Goal: Entertainment & Leisure: Browse casually

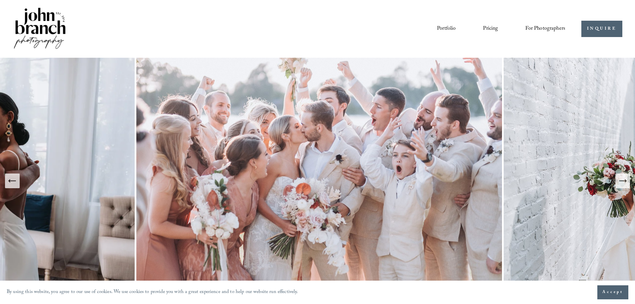
click at [622, 183] on icon "Next Slide" at bounding box center [622, 180] width 9 height 9
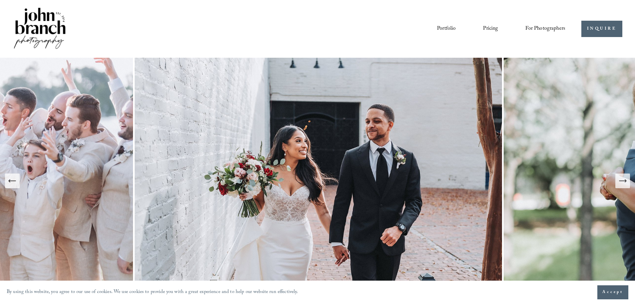
click at [622, 183] on icon "Next Slide" at bounding box center [622, 180] width 9 height 9
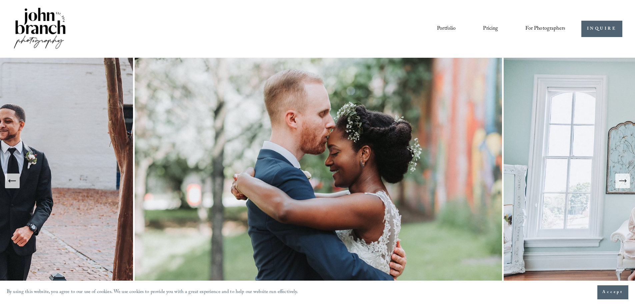
click at [622, 183] on icon "Next Slide" at bounding box center [622, 180] width 9 height 9
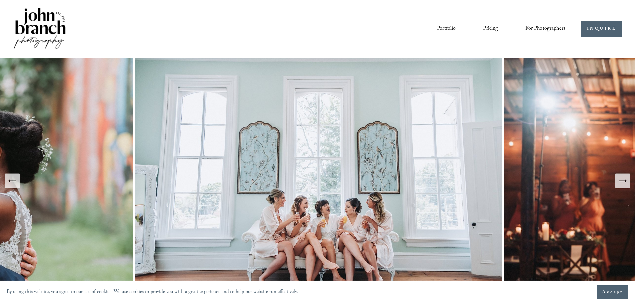
click at [622, 181] on icon "Next Slide" at bounding box center [622, 180] width 9 height 9
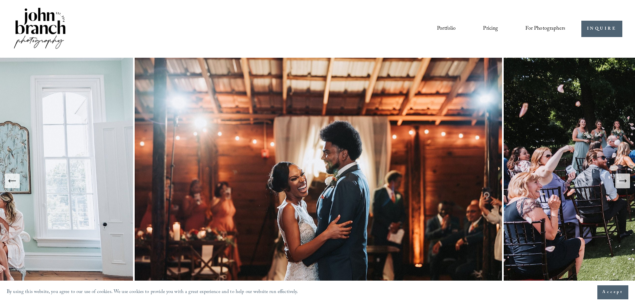
click at [622, 180] on icon "Next Slide" at bounding box center [622, 180] width 9 height 9
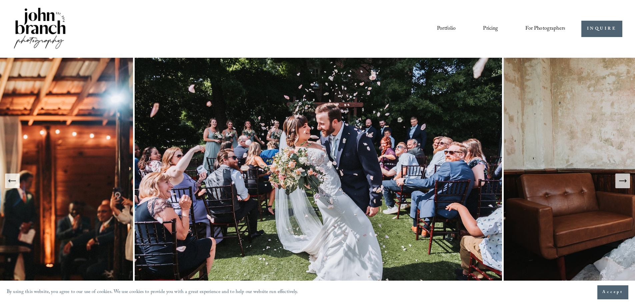
click at [622, 180] on icon "Next Slide" at bounding box center [622, 180] width 9 height 9
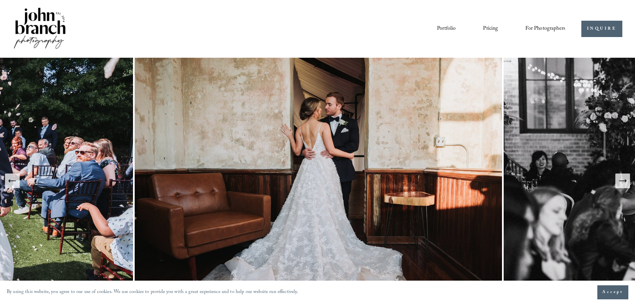
click at [622, 180] on icon "Next Slide" at bounding box center [622, 180] width 9 height 9
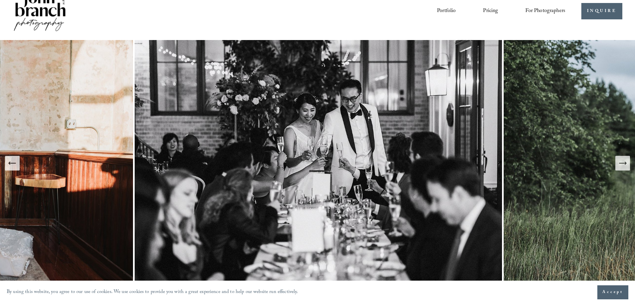
scroll to position [33, 0]
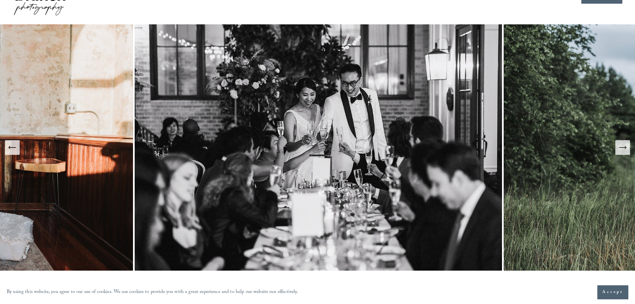
click at [621, 152] on icon "Next Slide" at bounding box center [622, 147] width 9 height 9
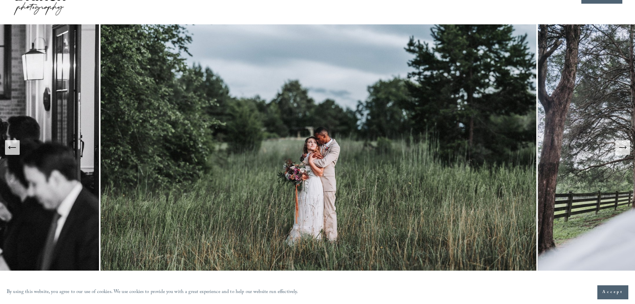
click at [621, 152] on icon "Next Slide" at bounding box center [622, 147] width 9 height 9
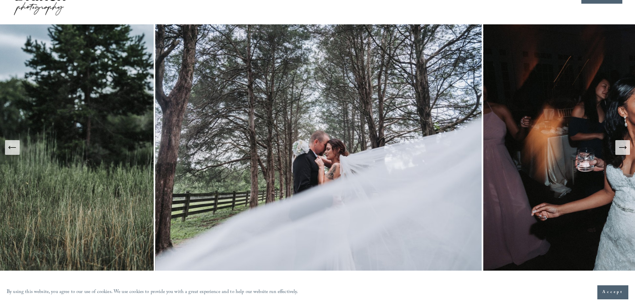
click at [619, 153] on button "Next Slide" at bounding box center [623, 147] width 15 height 15
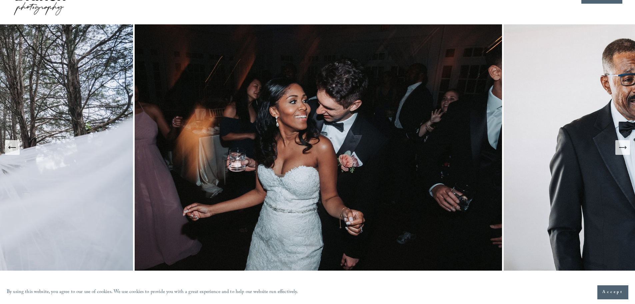
click at [622, 146] on icon "Next Slide" at bounding box center [622, 147] width 9 height 9
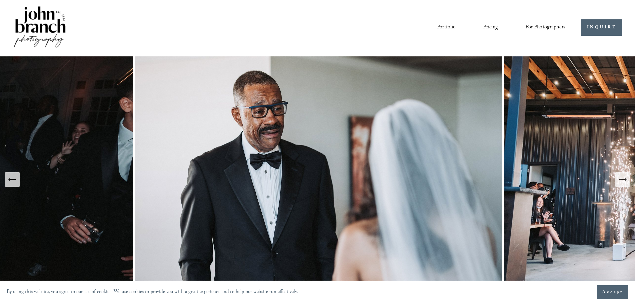
scroll to position [0, 0]
